Goal: Task Accomplishment & Management: Use online tool/utility

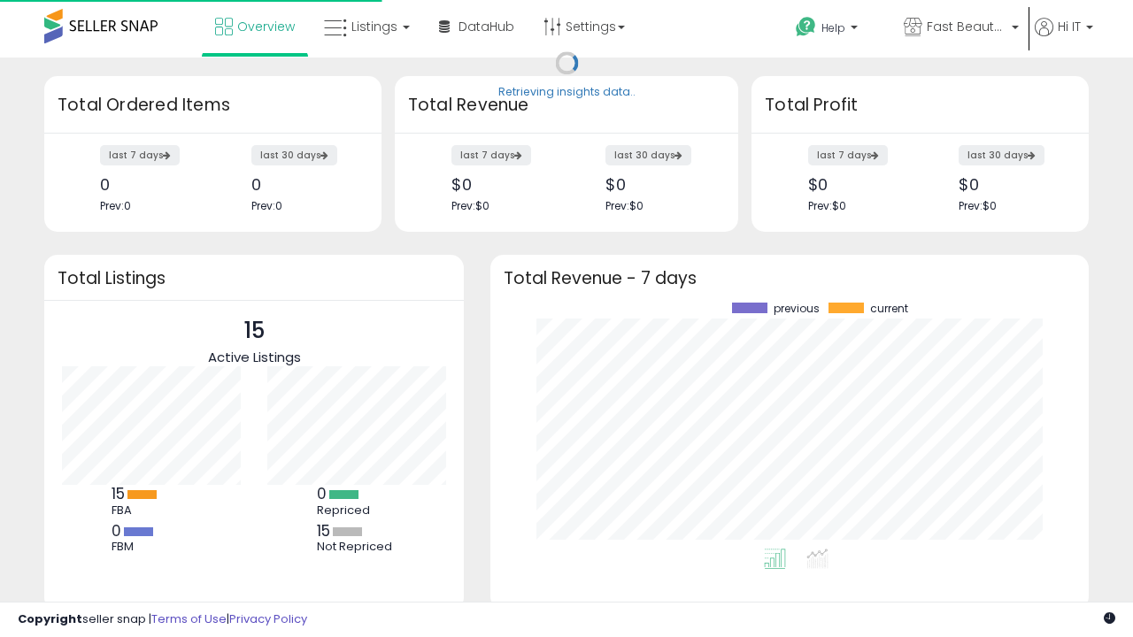
scroll to position [246, 563]
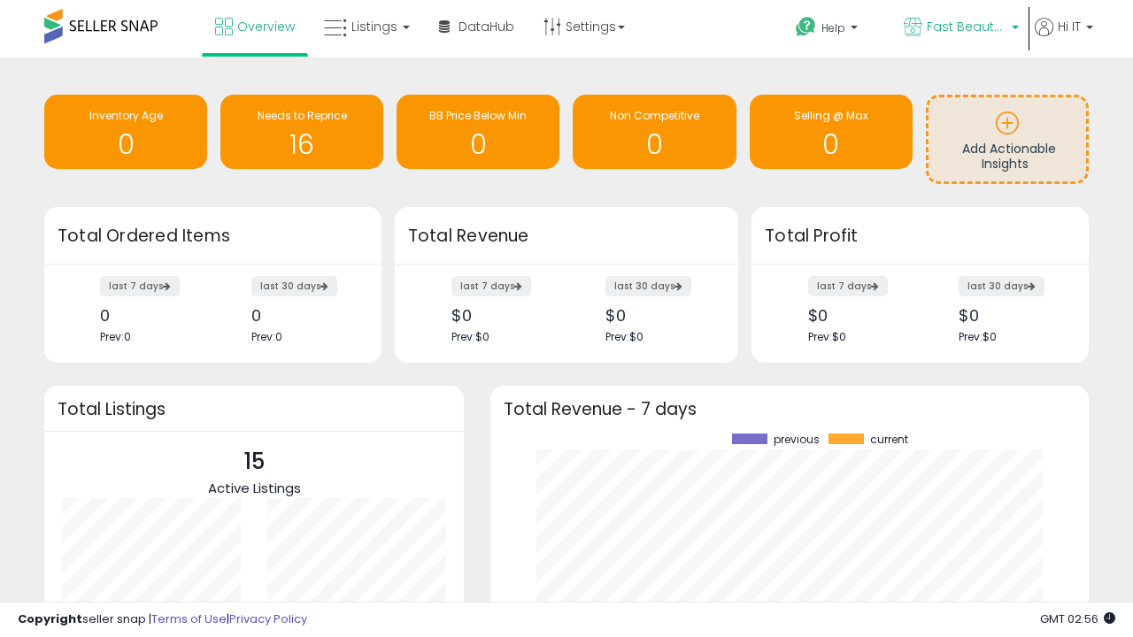
click at [959, 28] on span "Fast Beauty ([GEOGRAPHIC_DATA])" at bounding box center [966, 27] width 80 height 18
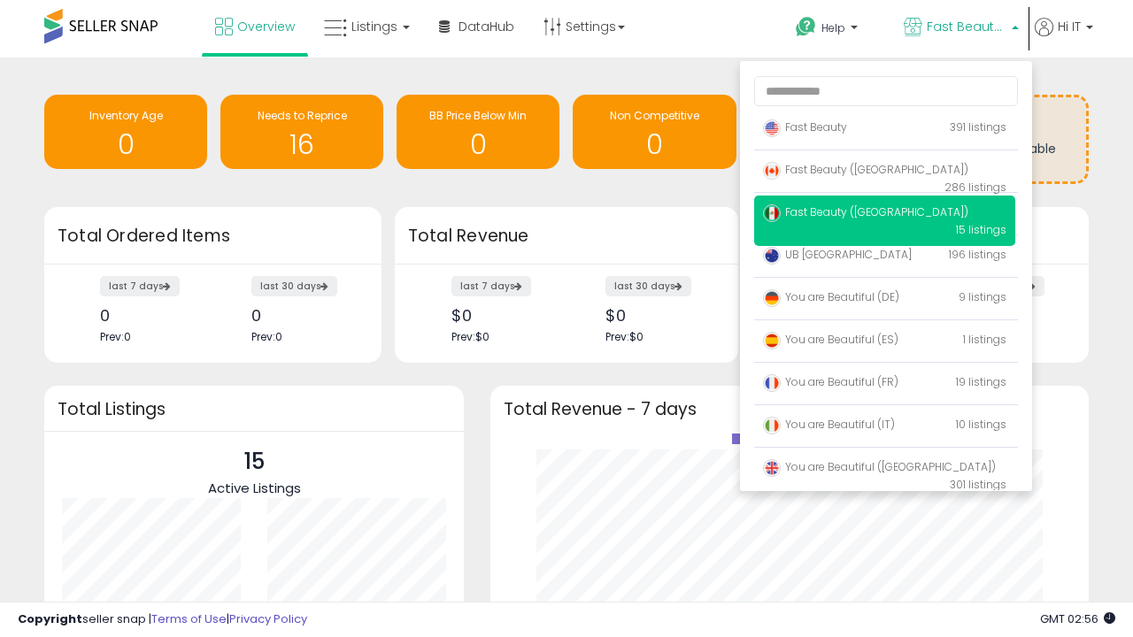
click at [884, 258] on p "UB [GEOGRAPHIC_DATA] 196 listings" at bounding box center [884, 255] width 261 height 35
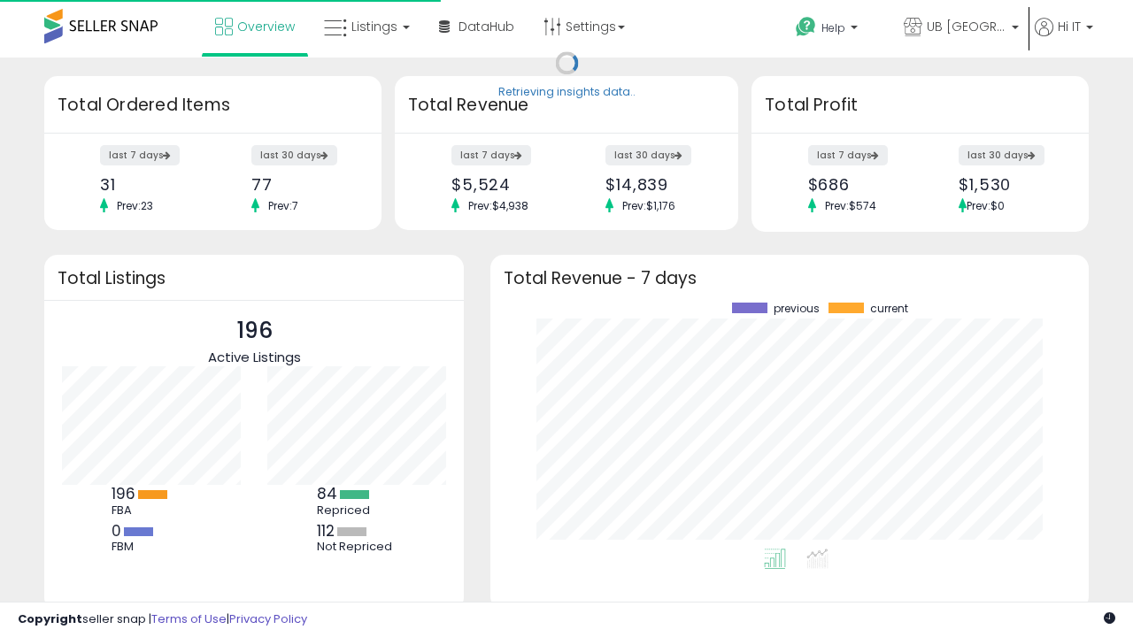
scroll to position [246, 563]
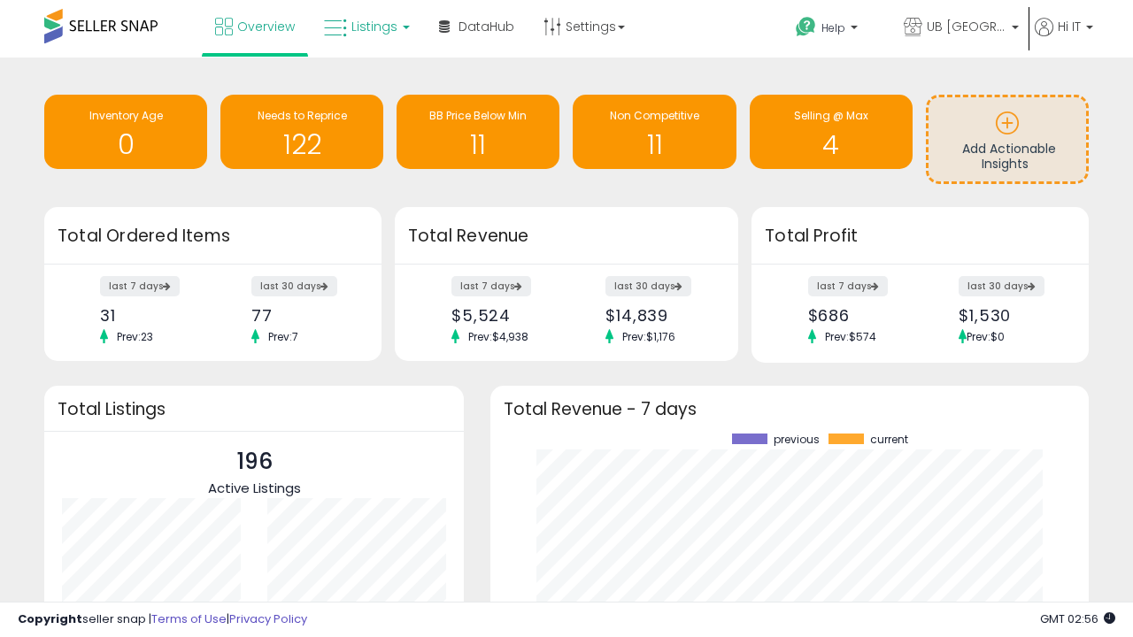
click at [365, 27] on span "Listings" at bounding box center [374, 27] width 46 height 18
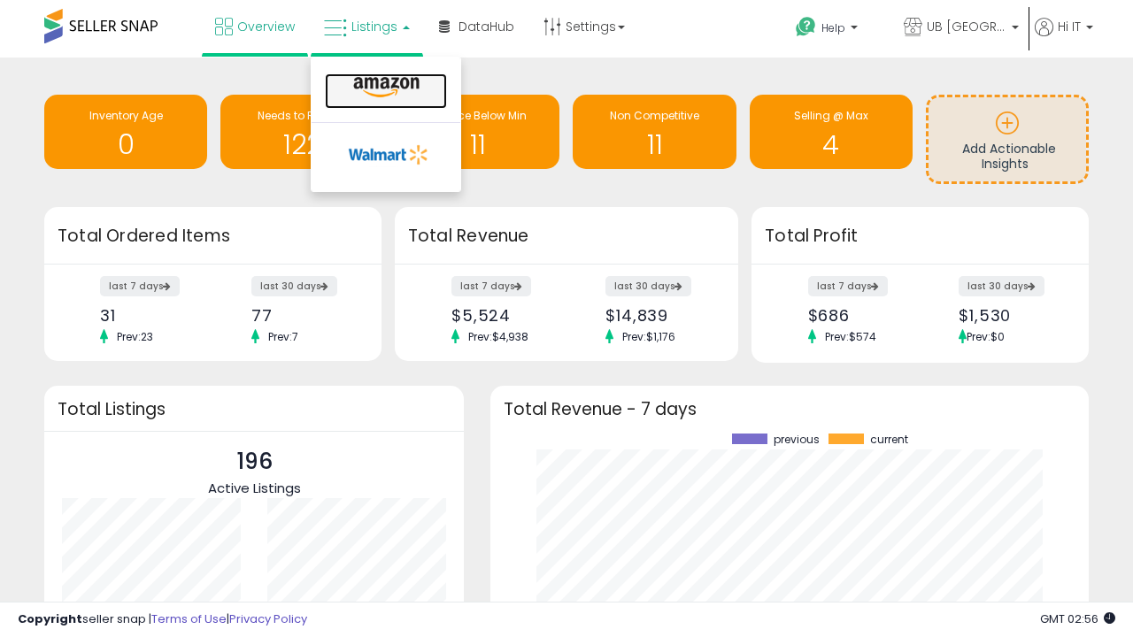
click at [384, 88] on icon at bounding box center [386, 87] width 77 height 23
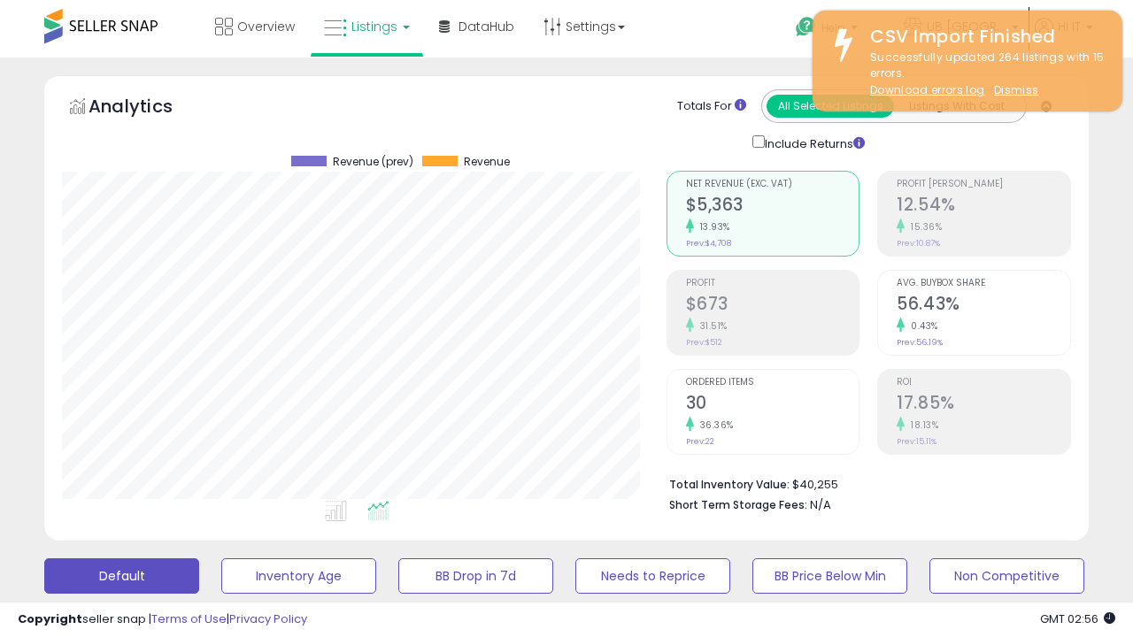
scroll to position [363, 603]
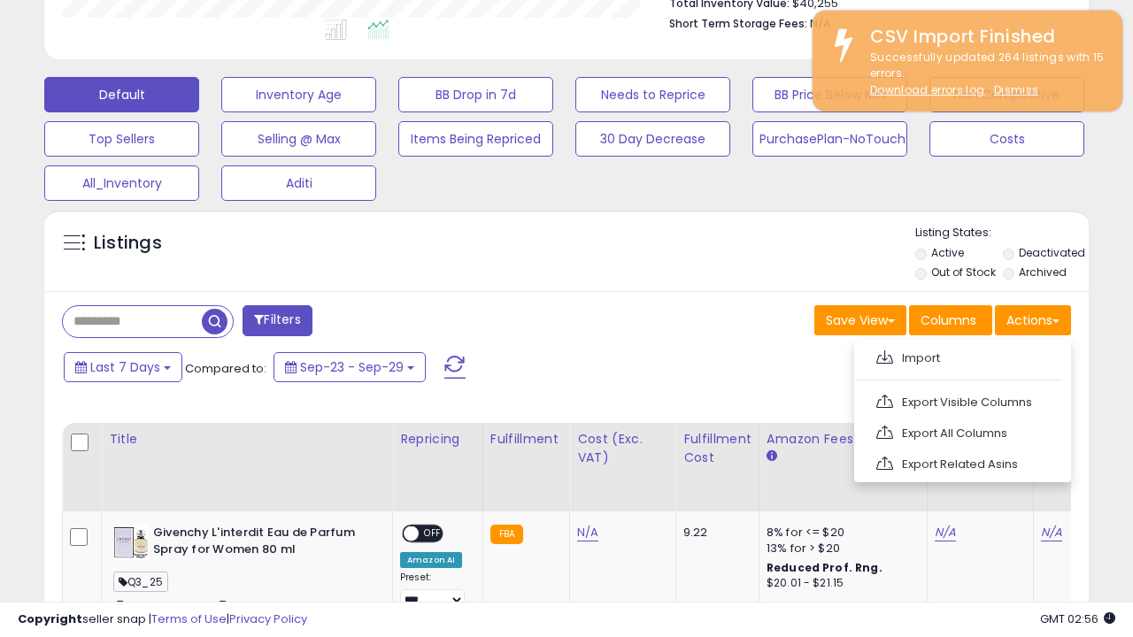
click at [884, 355] on span at bounding box center [884, 356] width 17 height 13
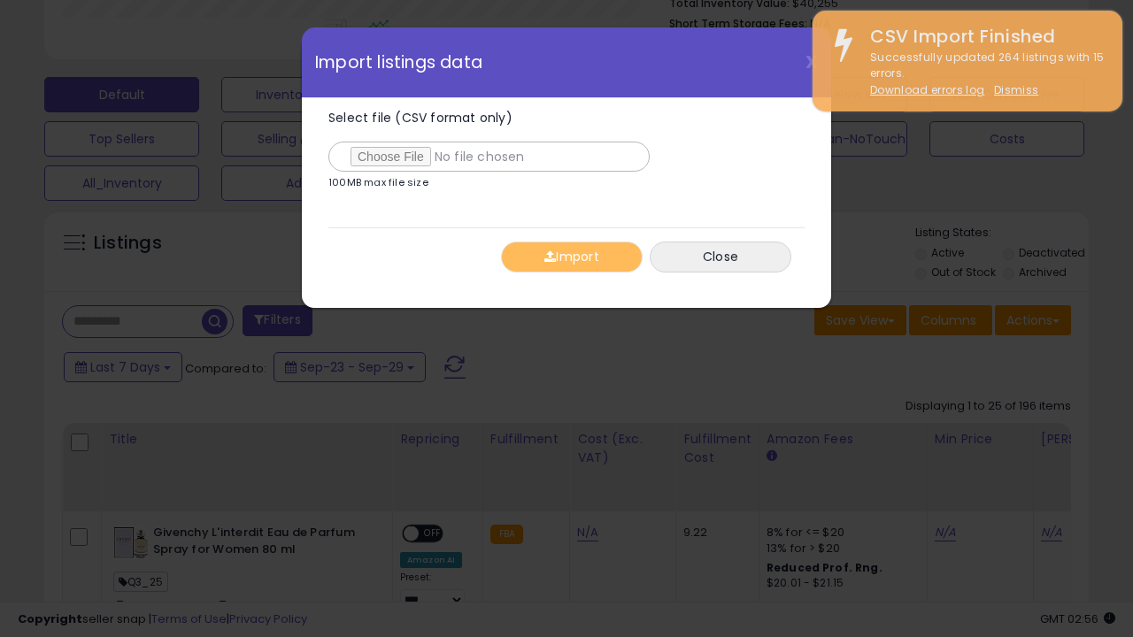
type input "**********"
click at [571, 257] on button "Import" at bounding box center [572, 257] width 142 height 31
